Goal: Transaction & Acquisition: Book appointment/travel/reservation

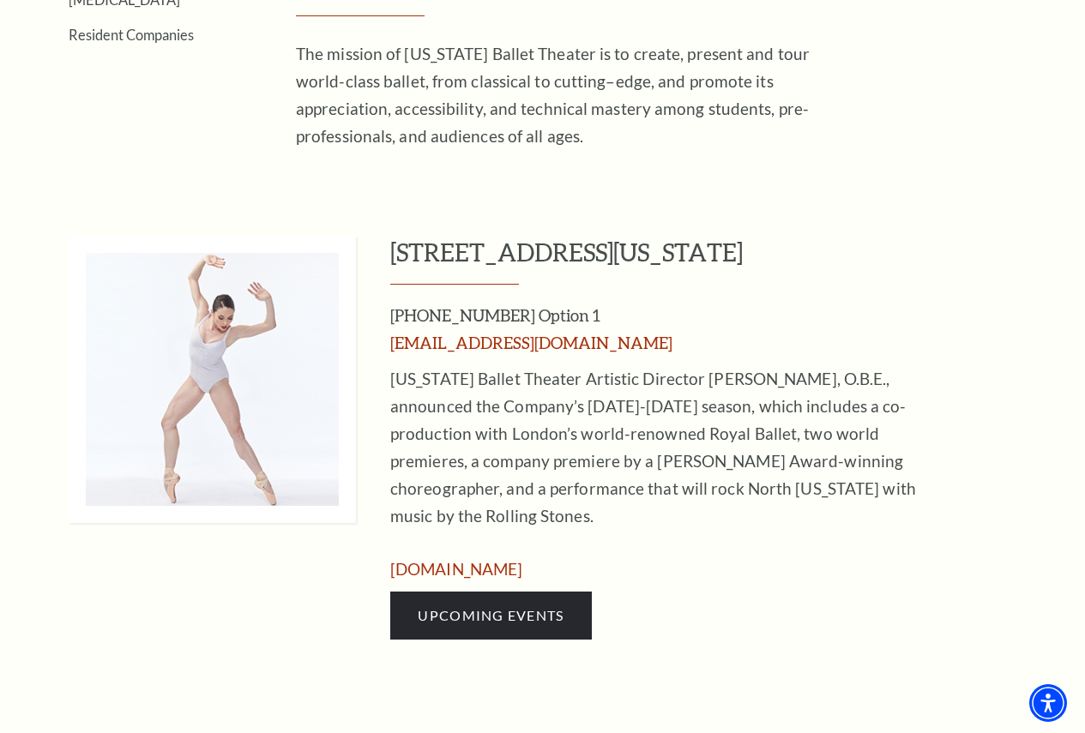
scroll to position [600, 0]
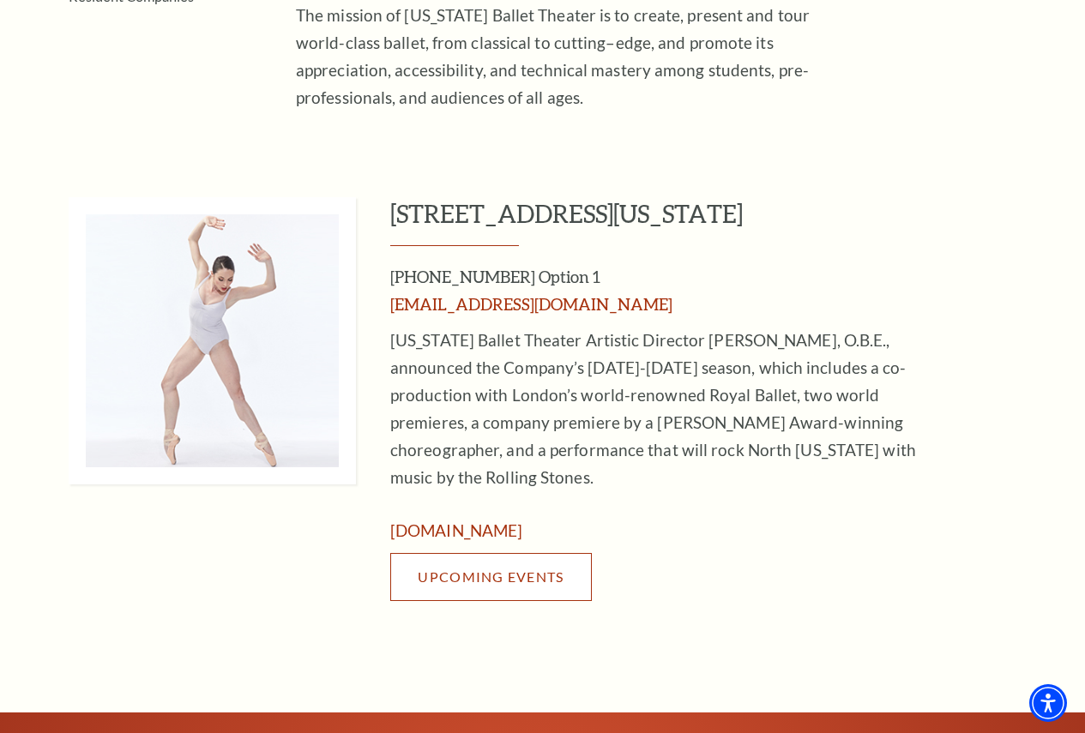
click at [470, 569] on span "Upcoming Events" at bounding box center [491, 577] width 146 height 16
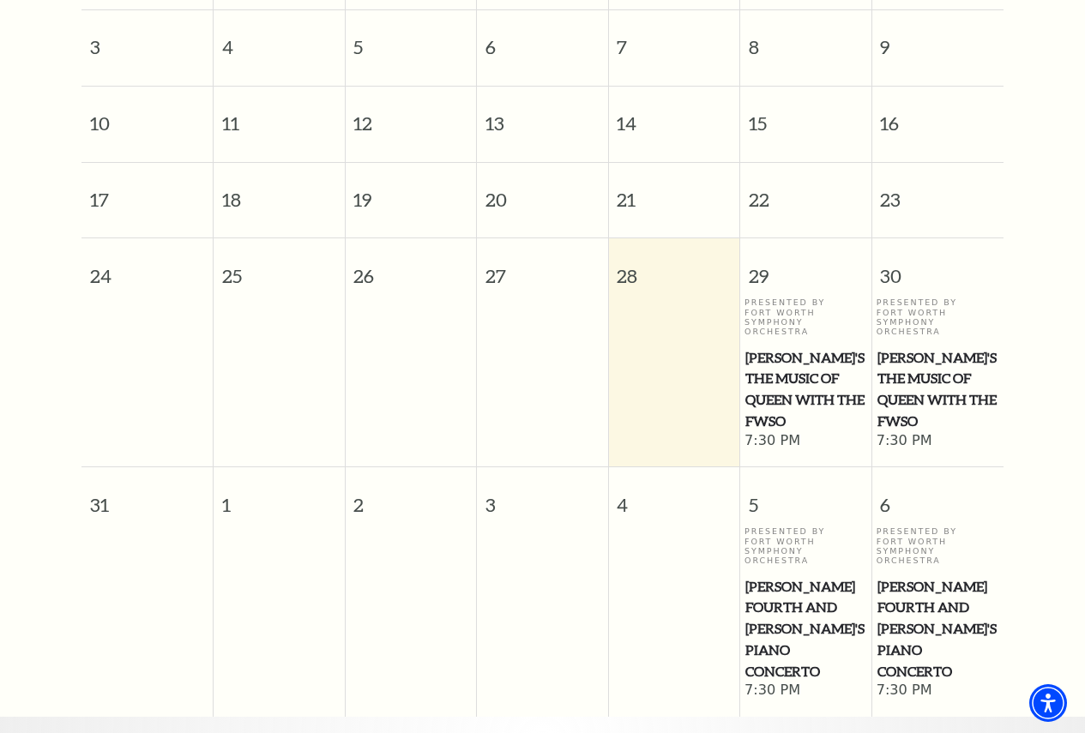
scroll to position [238, 0]
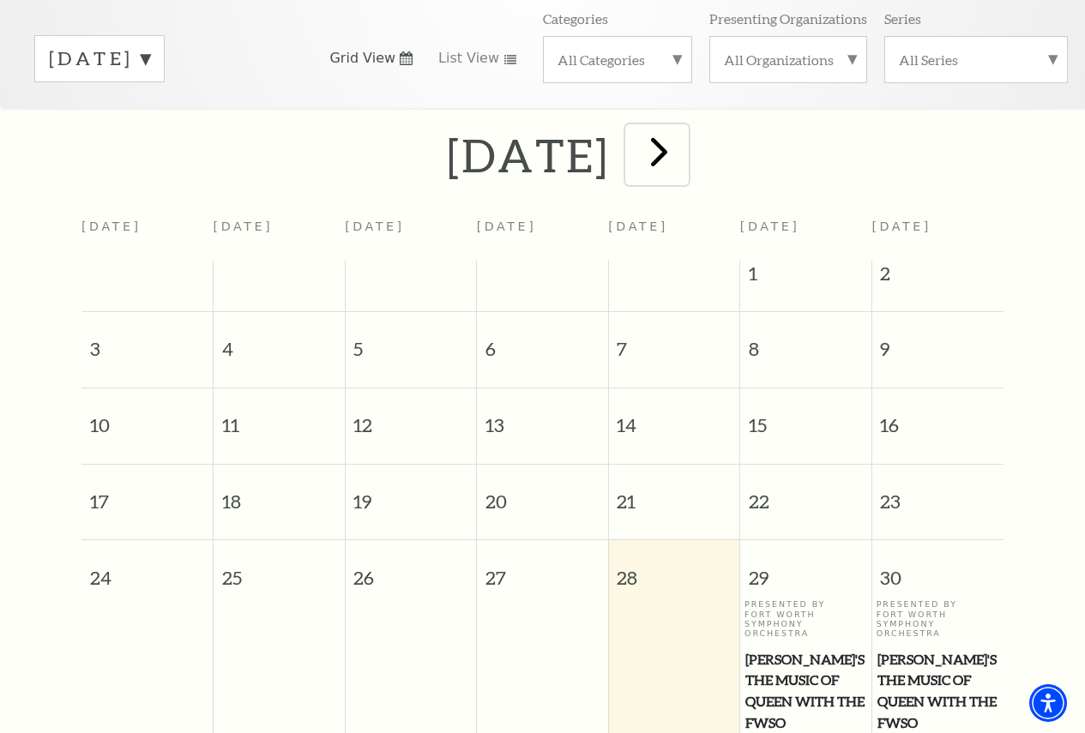
click at [684, 165] on span "next" at bounding box center [659, 151] width 49 height 49
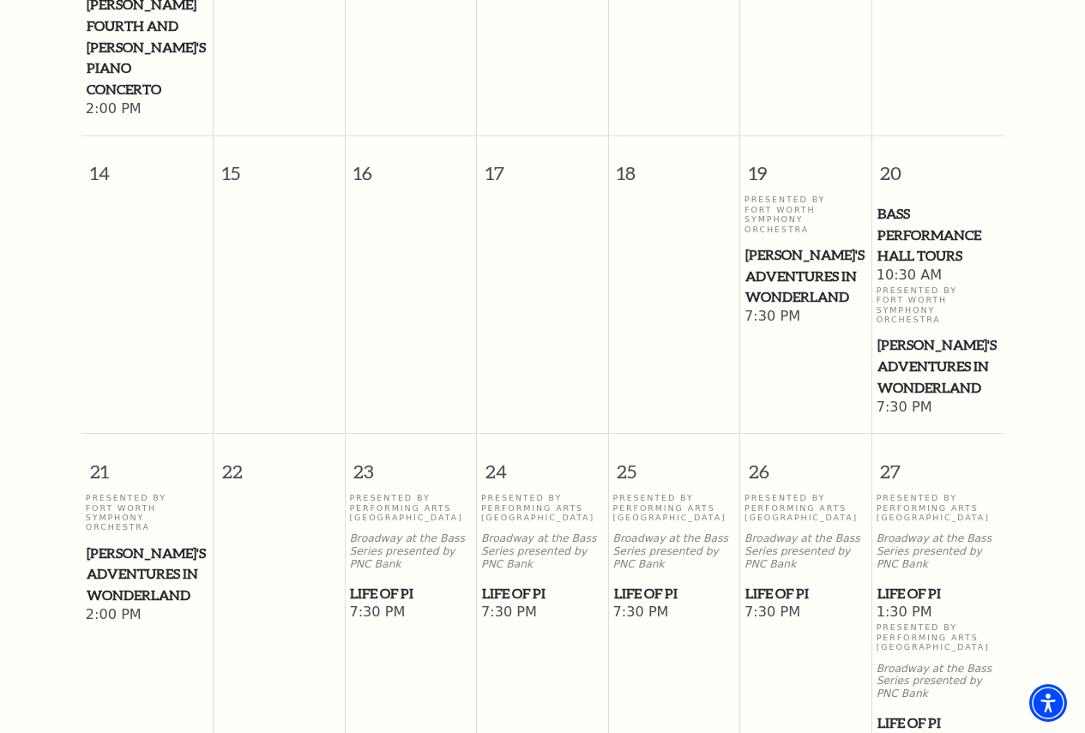
scroll to position [323, 0]
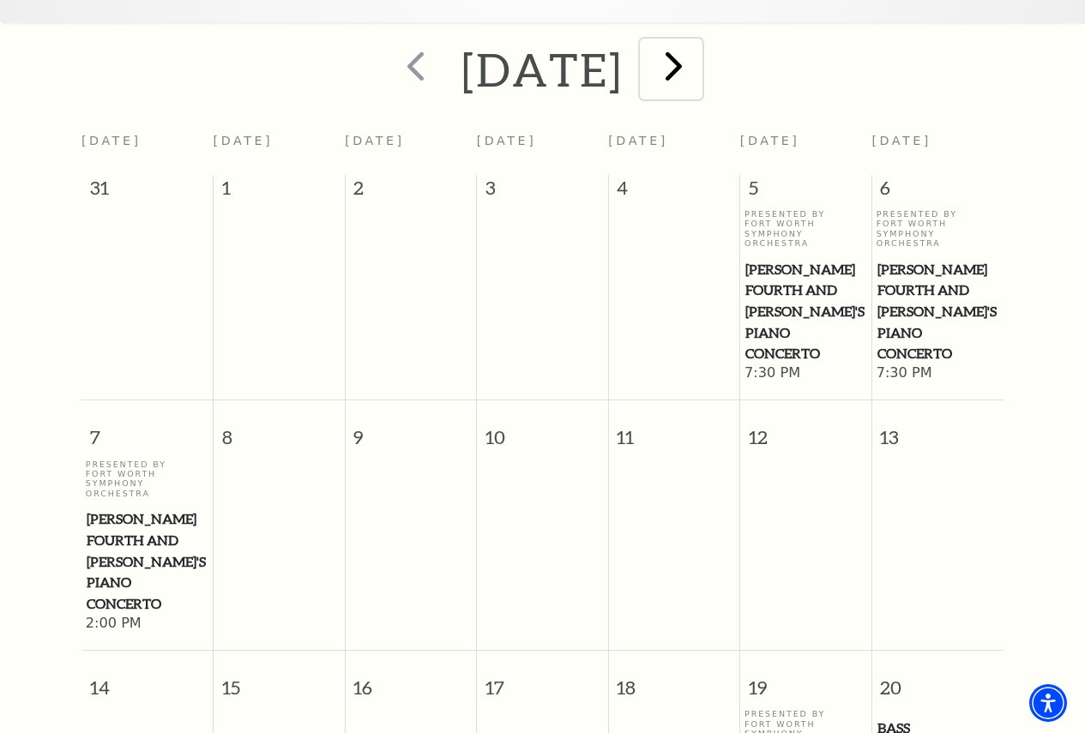
click at [698, 85] on span "next" at bounding box center [673, 65] width 49 height 49
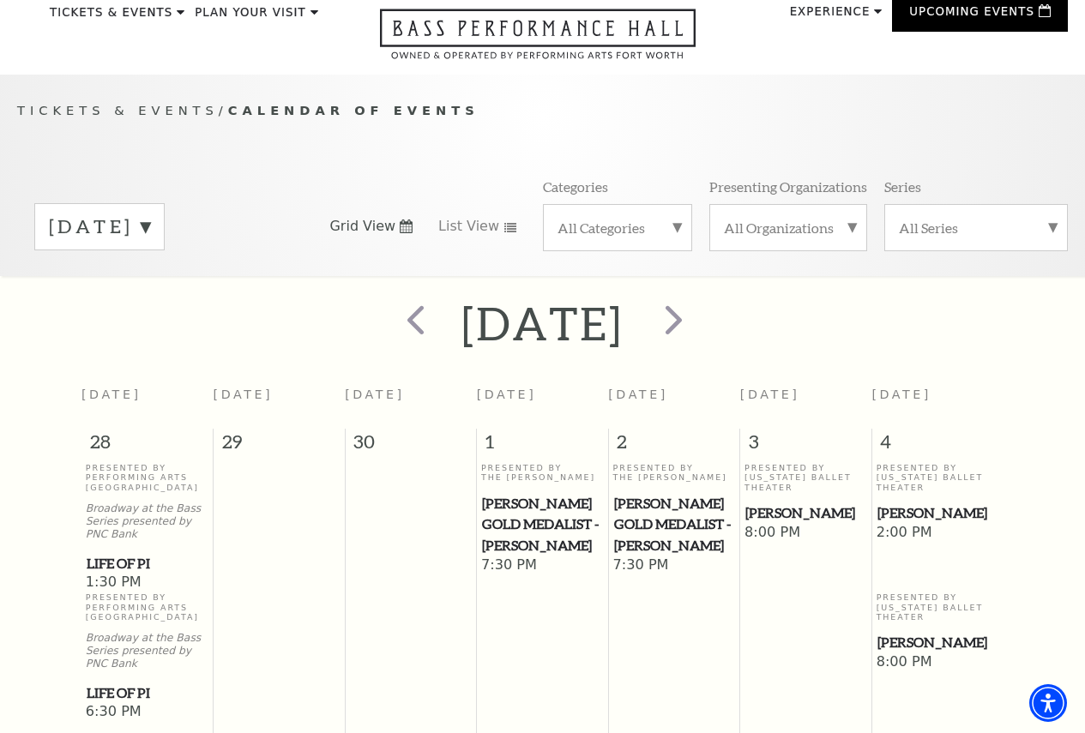
scroll to position [66, 0]
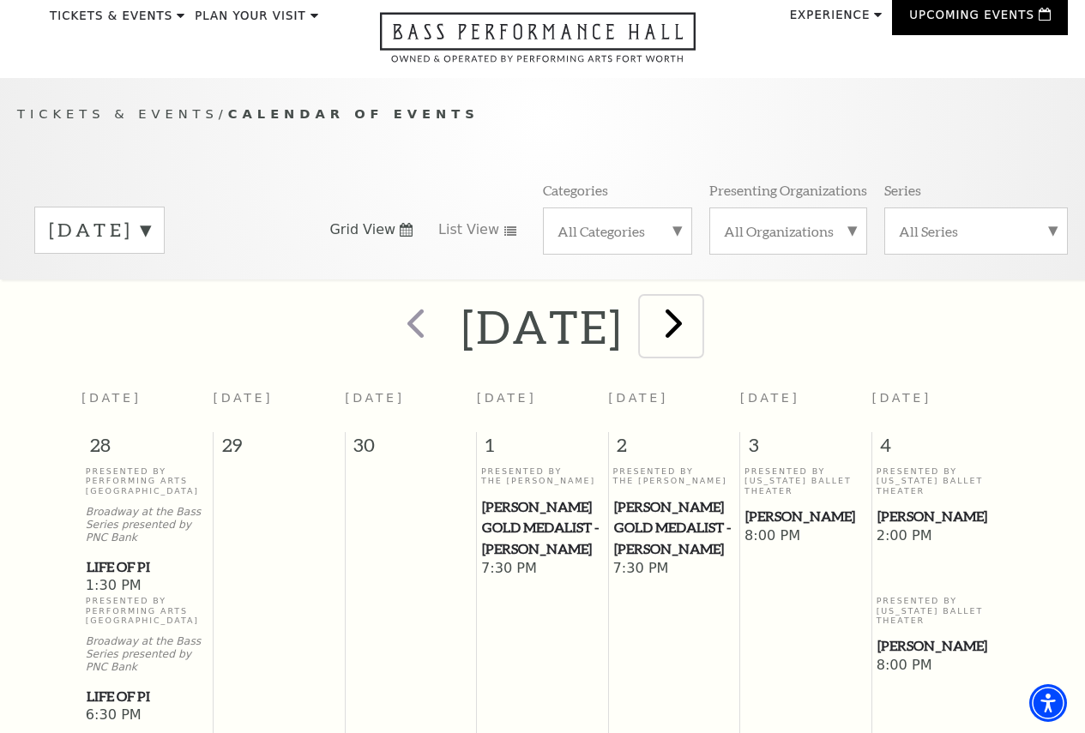
click at [698, 340] on span "next" at bounding box center [673, 322] width 49 height 49
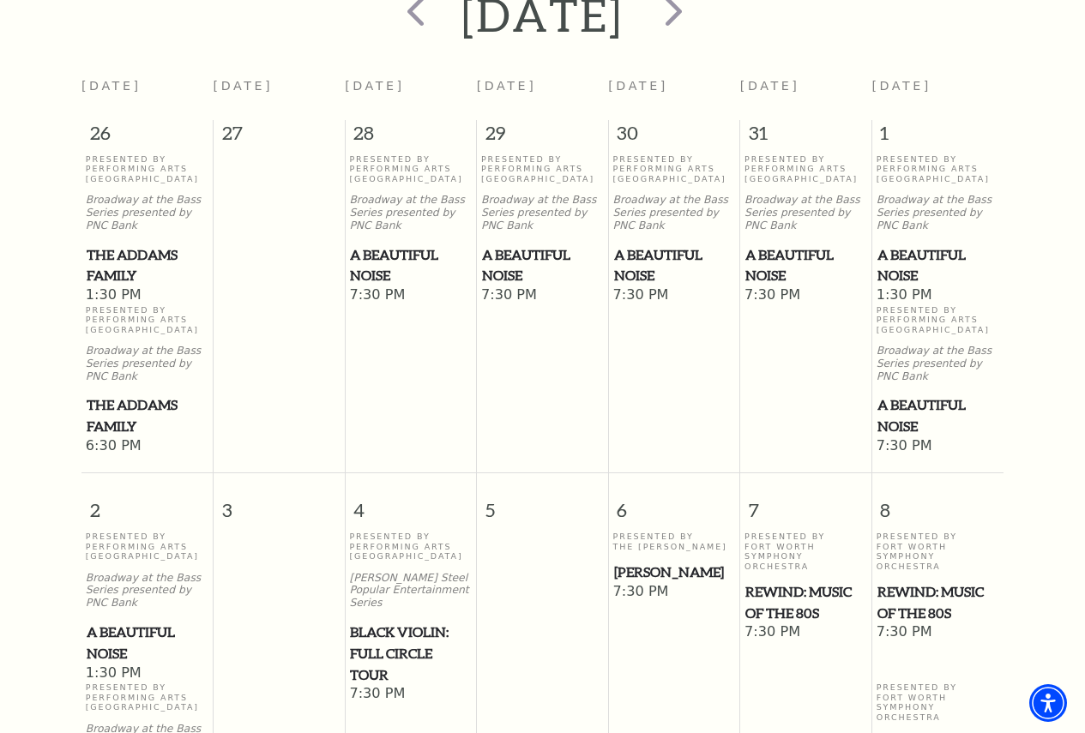
scroll to position [152, 0]
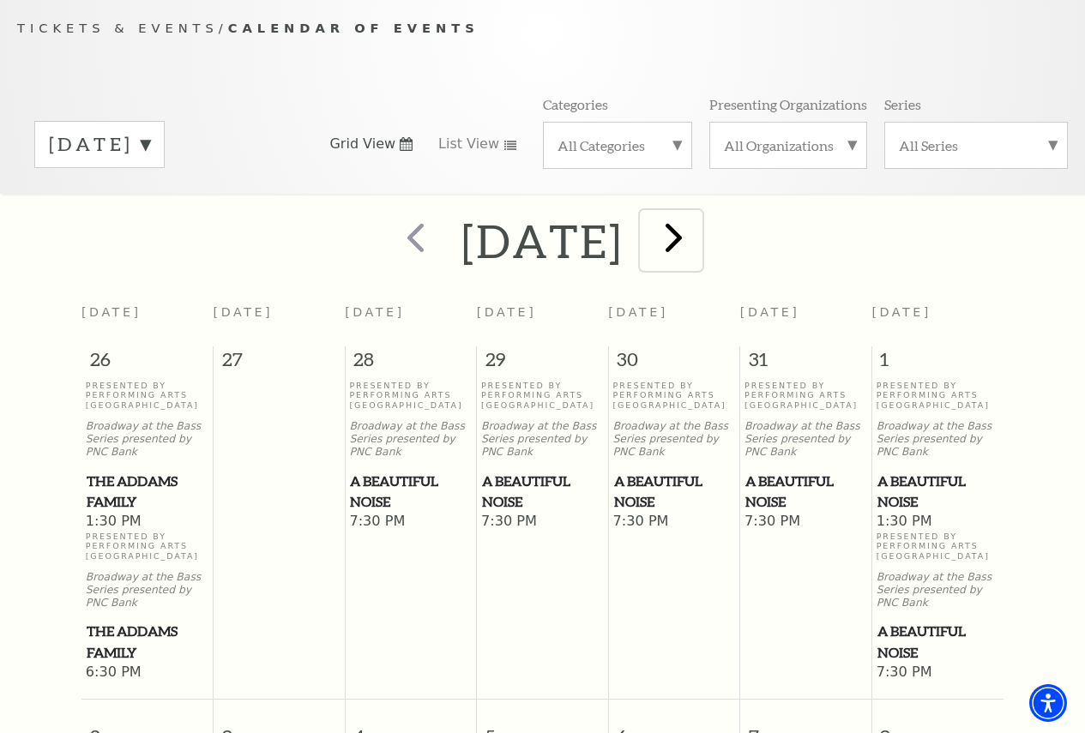
click at [698, 242] on span "next" at bounding box center [673, 237] width 49 height 49
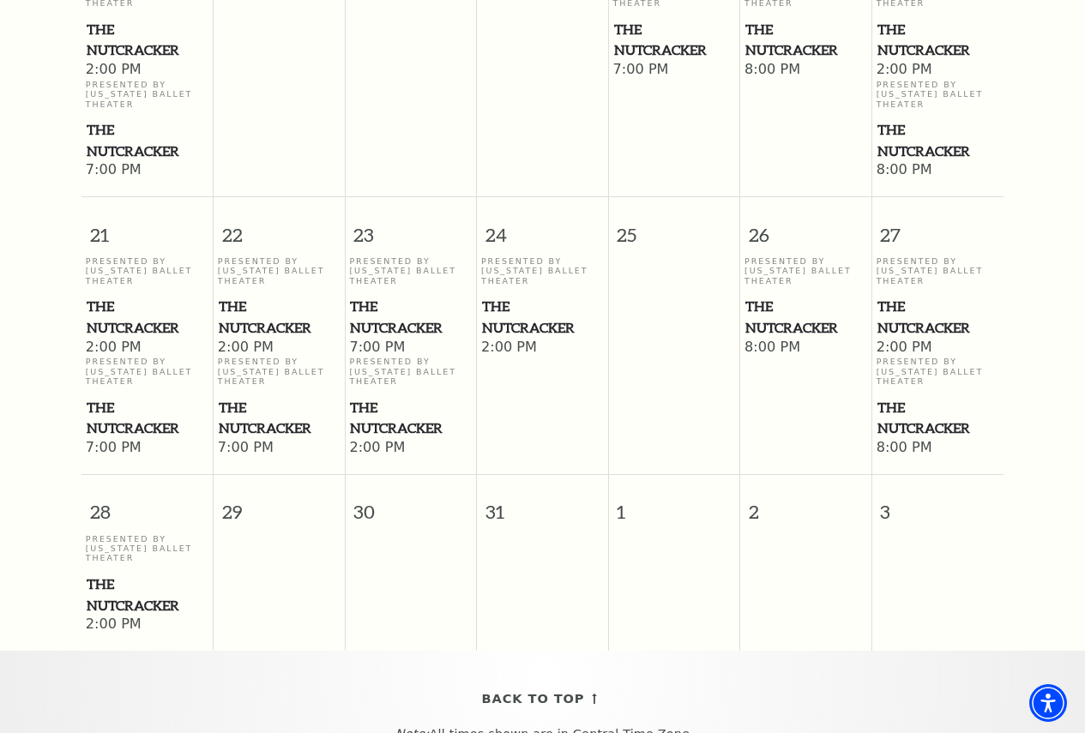
scroll to position [1353, 0]
